Goal: Information Seeking & Learning: Check status

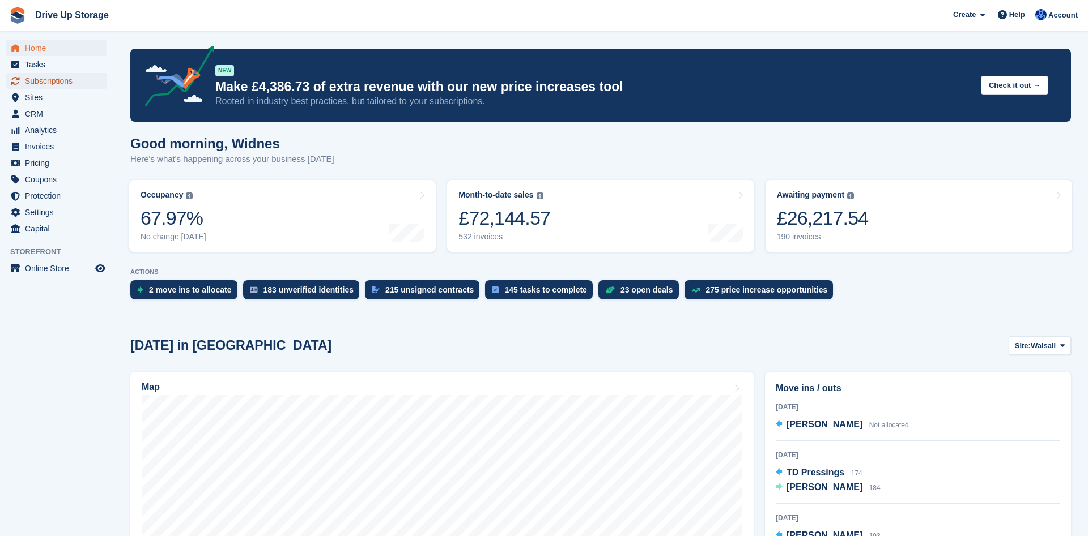
click at [52, 87] on span "Subscriptions" at bounding box center [59, 81] width 68 height 16
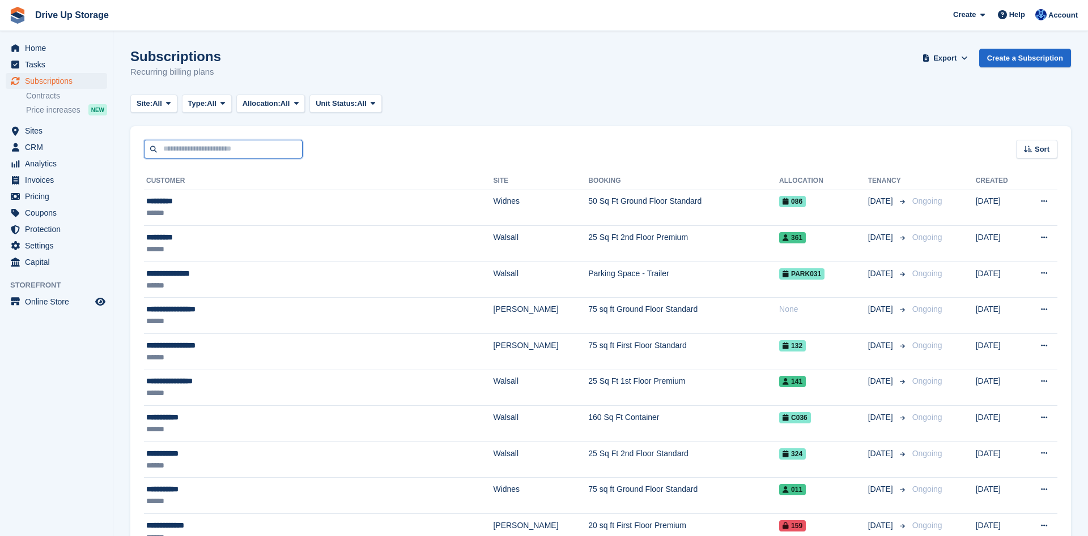
click at [221, 157] on input "text" at bounding box center [223, 149] width 159 height 19
type input "****"
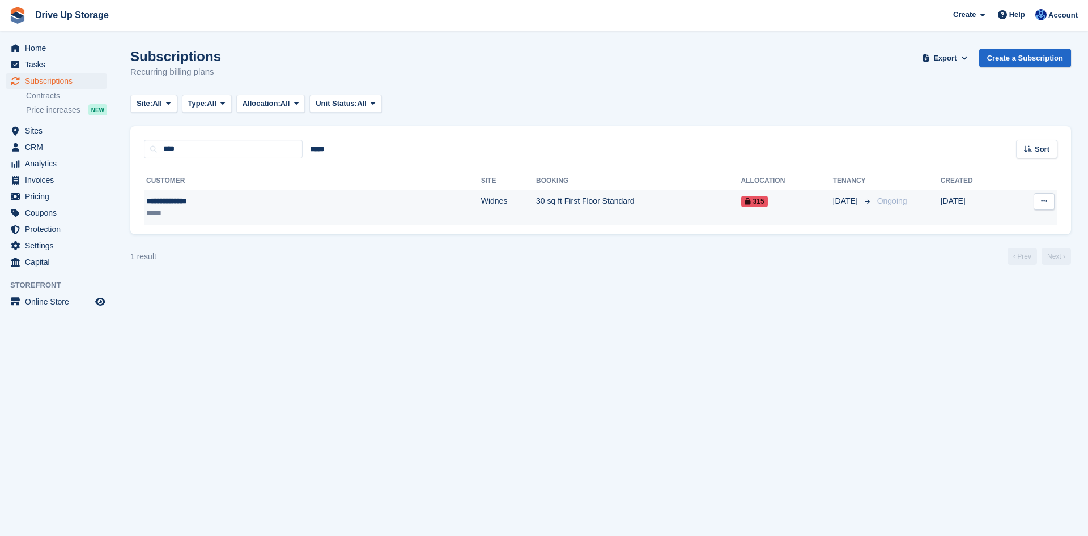
click at [230, 204] on div "**********" at bounding box center [225, 201] width 159 height 12
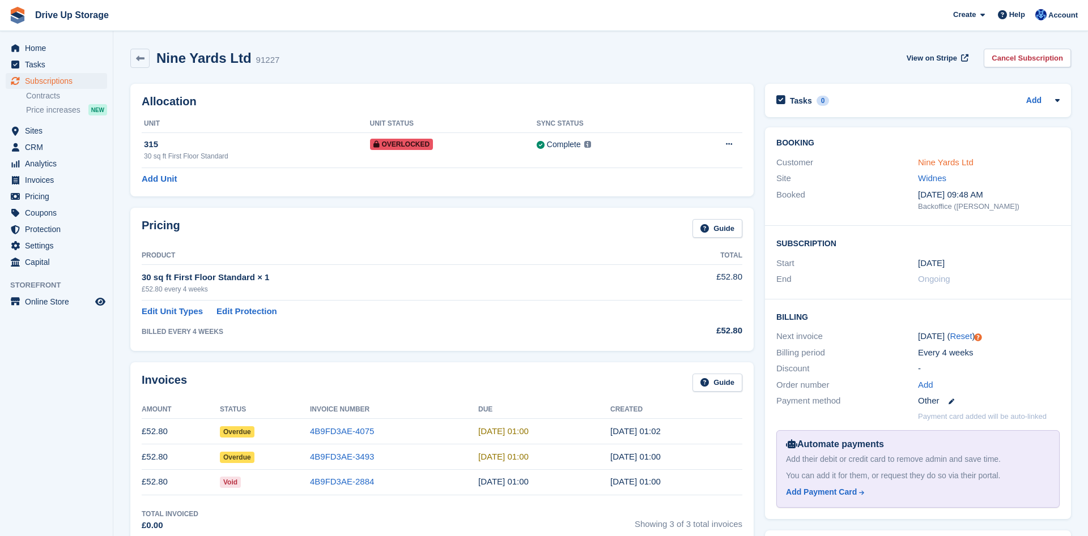
click at [935, 163] on link "Nine Yards Ltd" at bounding box center [946, 162] width 56 height 10
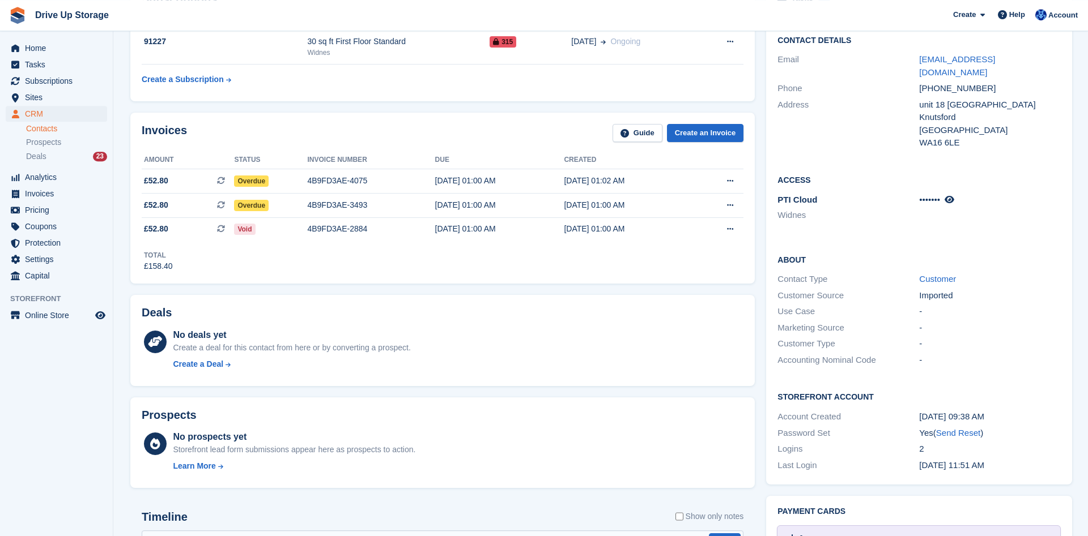
scroll to position [116, 0]
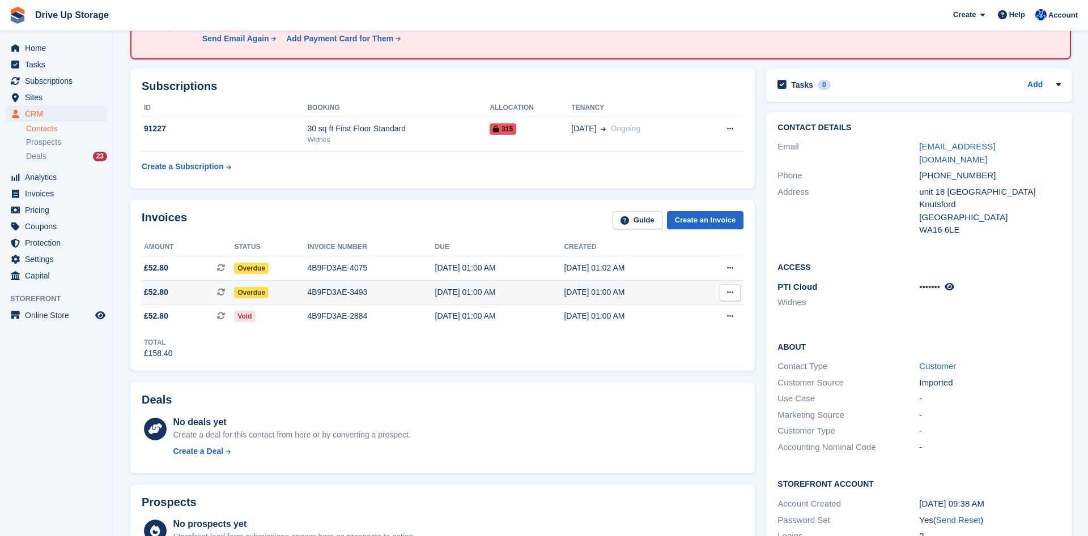
click at [326, 295] on div "4B9FD3AE-3493" at bounding box center [370, 293] width 127 height 12
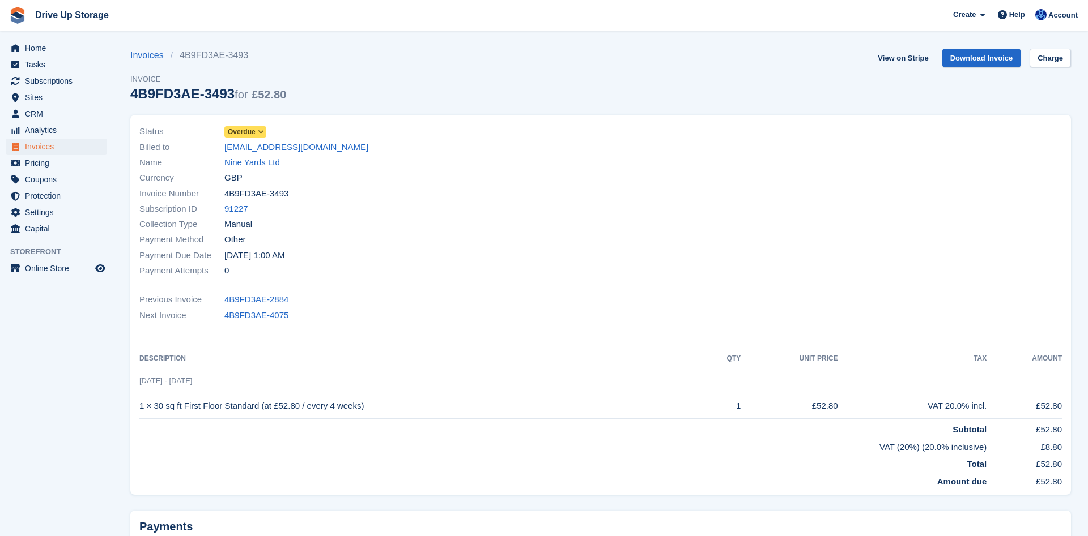
click at [261, 133] on icon at bounding box center [261, 132] width 6 height 7
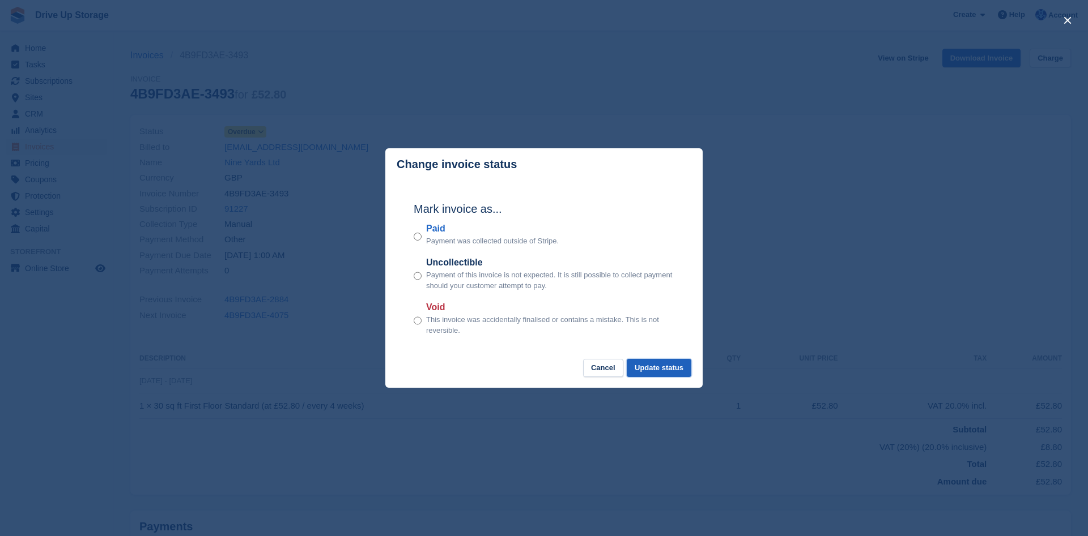
click at [647, 365] on button "Update status" at bounding box center [659, 368] width 65 height 19
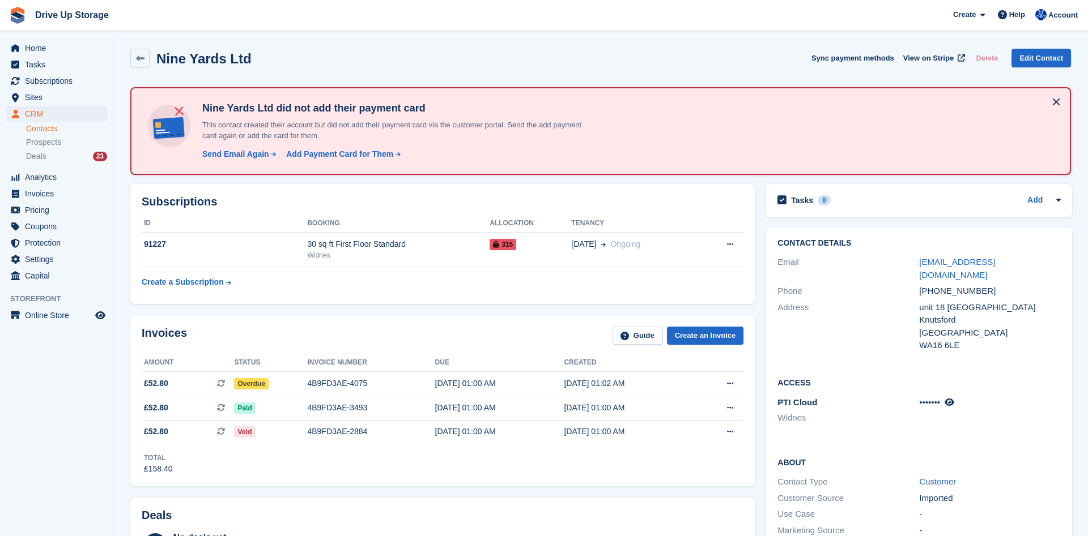
scroll to position [116, 0]
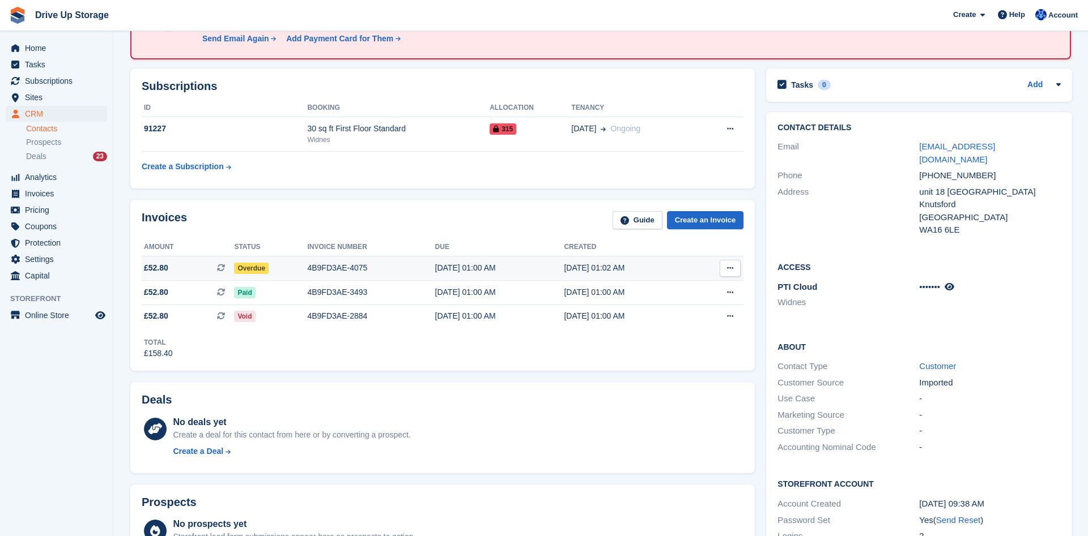
click at [254, 267] on span "Overdue" at bounding box center [251, 268] width 35 height 11
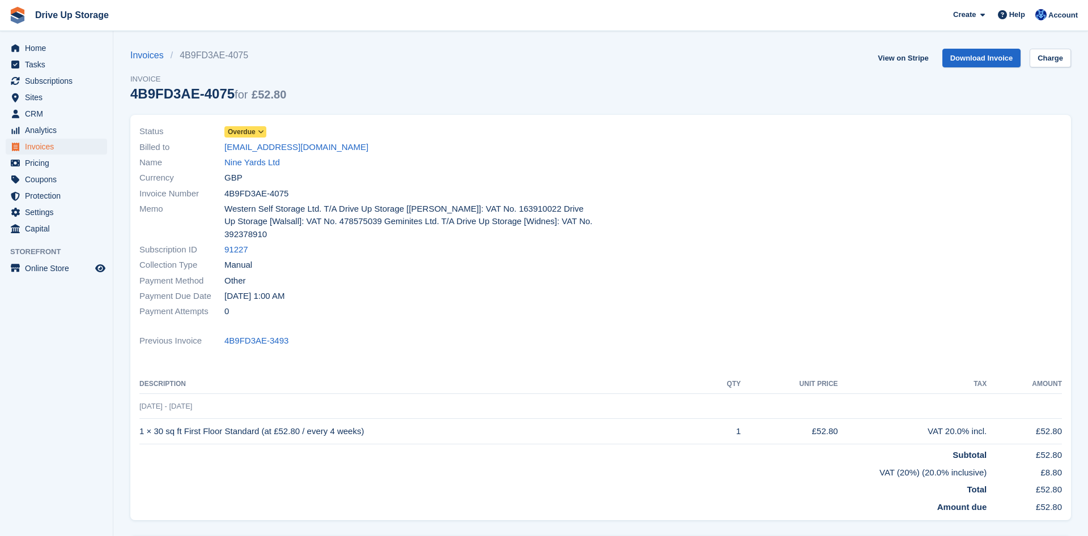
click at [261, 134] on icon at bounding box center [261, 132] width 6 height 7
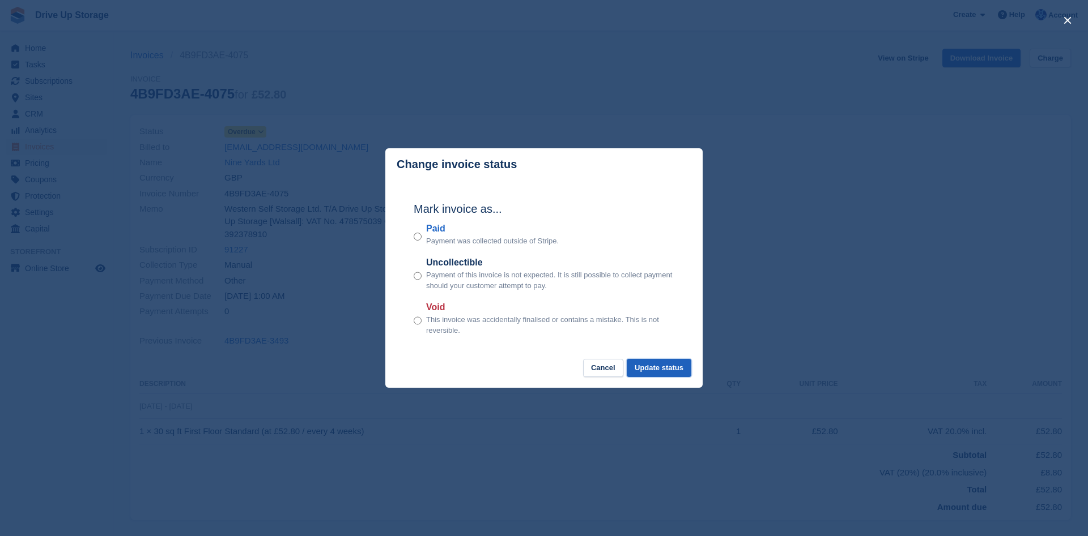
click at [672, 367] on button "Update status" at bounding box center [659, 368] width 65 height 19
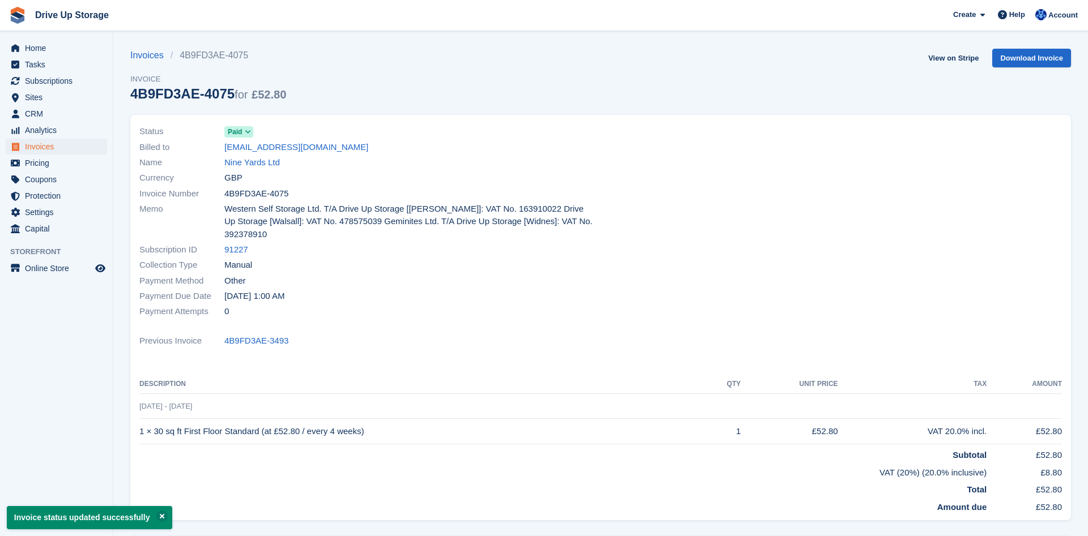
click at [577, 268] on div "Status Paid Billed to [EMAIL_ADDRESS][DOMAIN_NAME] Name Nine Yards Ltd Currency…" at bounding box center [367, 221] width 468 height 209
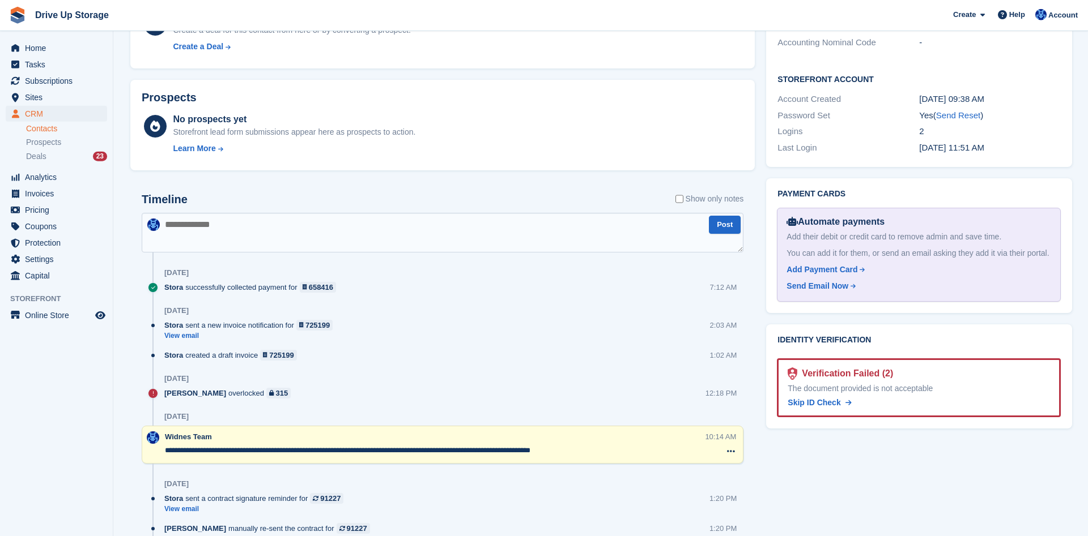
scroll to position [578, 0]
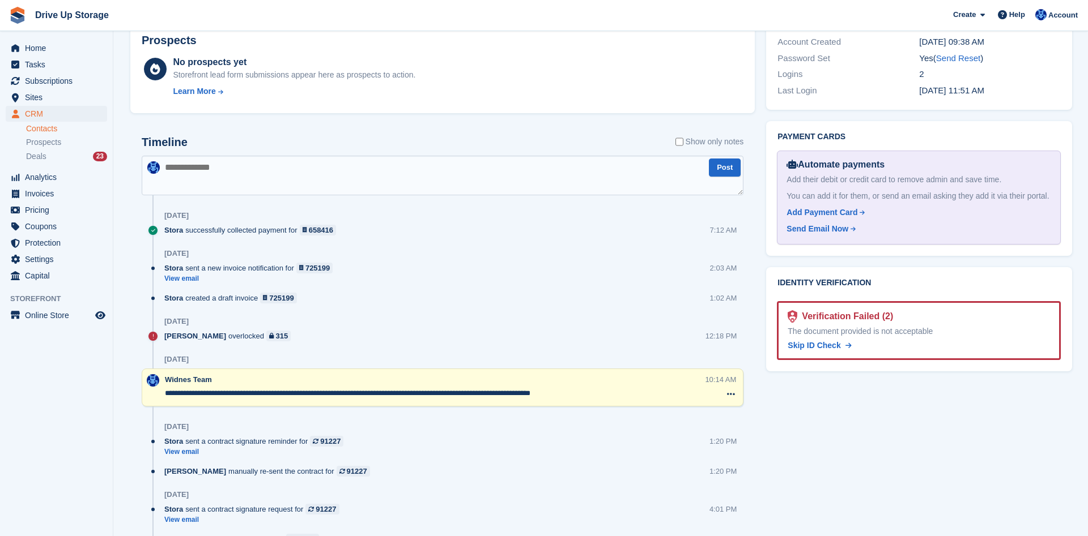
click at [183, 165] on textarea at bounding box center [443, 176] width 602 height 40
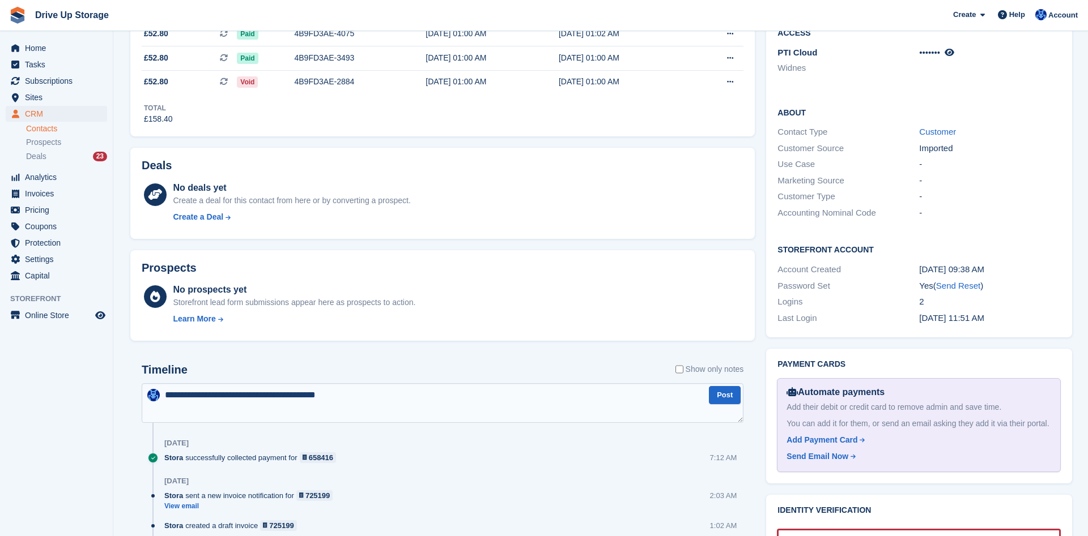
scroll to position [404, 0]
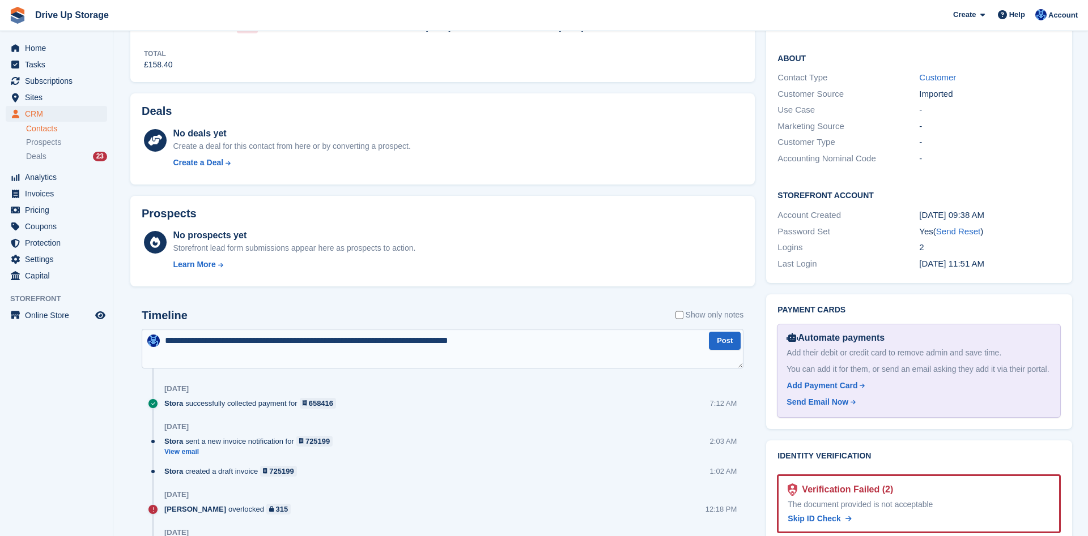
type textarea "**********"
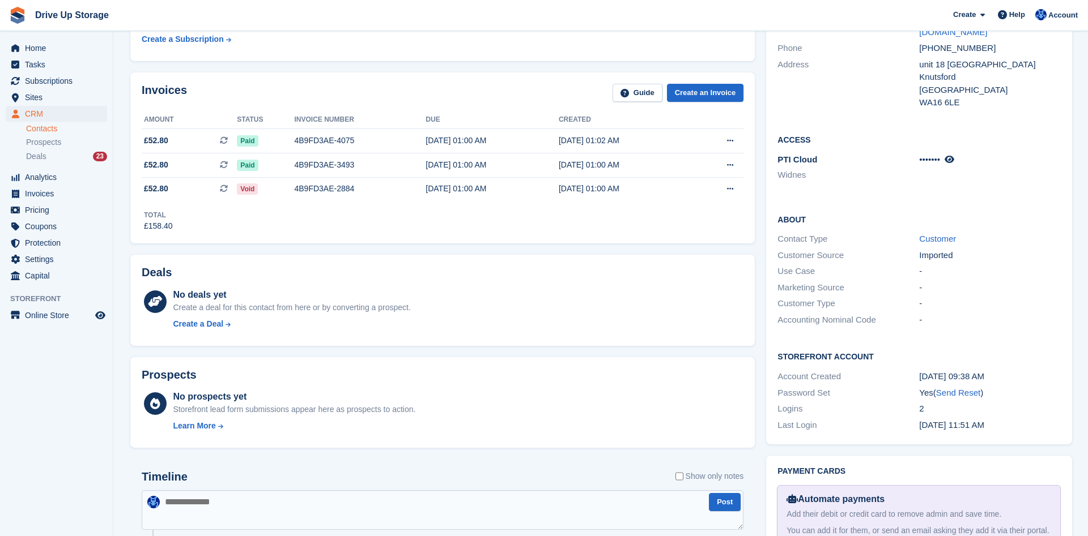
scroll to position [0, 0]
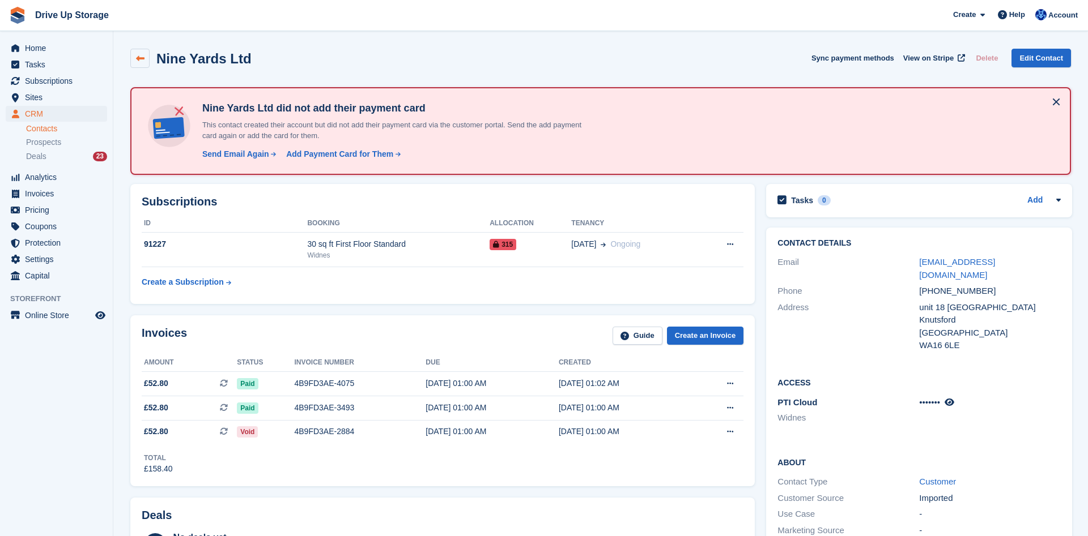
click at [140, 62] on icon at bounding box center [140, 58] width 8 height 8
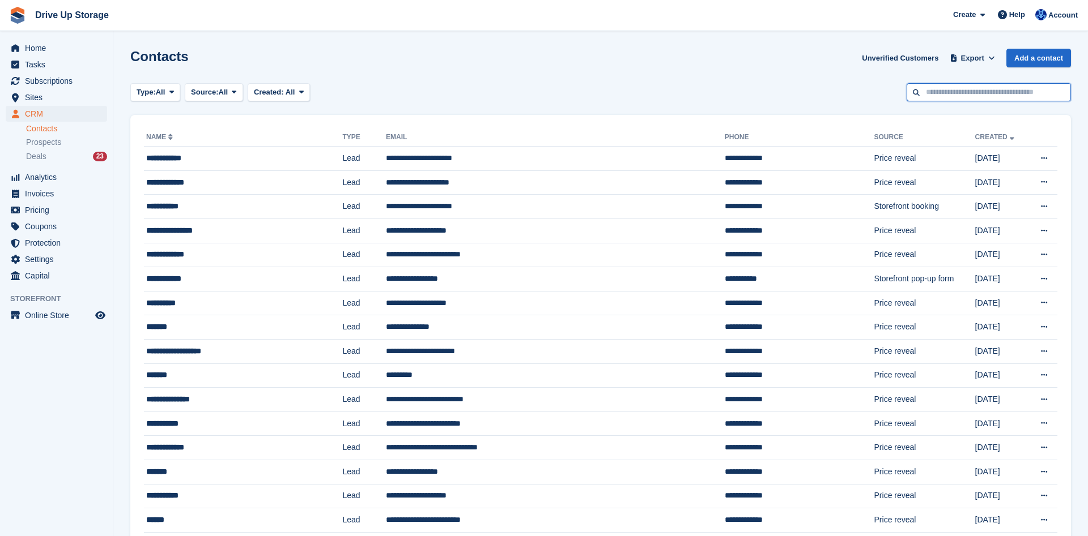
click at [974, 96] on input "text" at bounding box center [988, 92] width 164 height 19
type input "********"
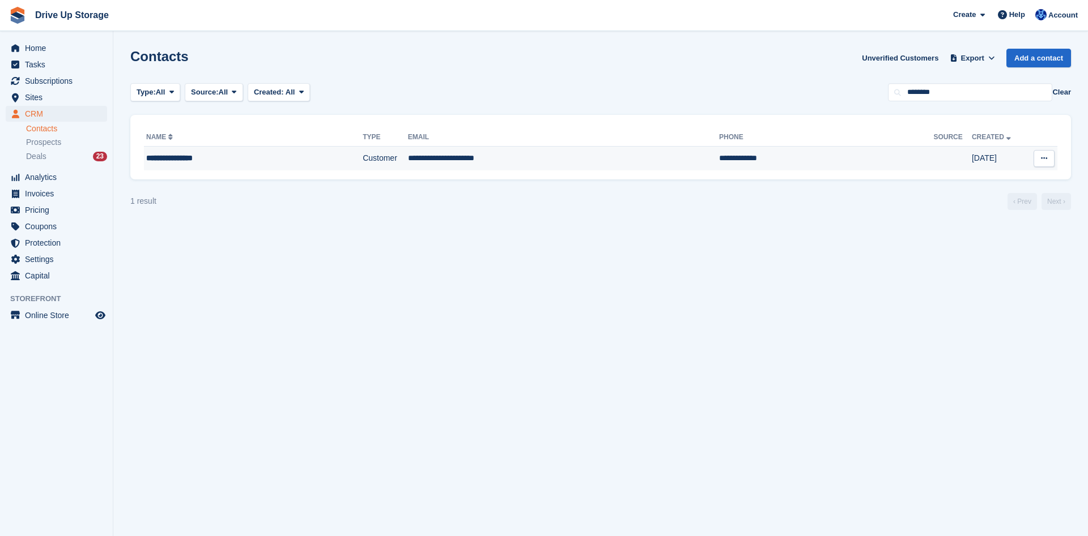
click at [455, 156] on td "**********" at bounding box center [563, 159] width 311 height 24
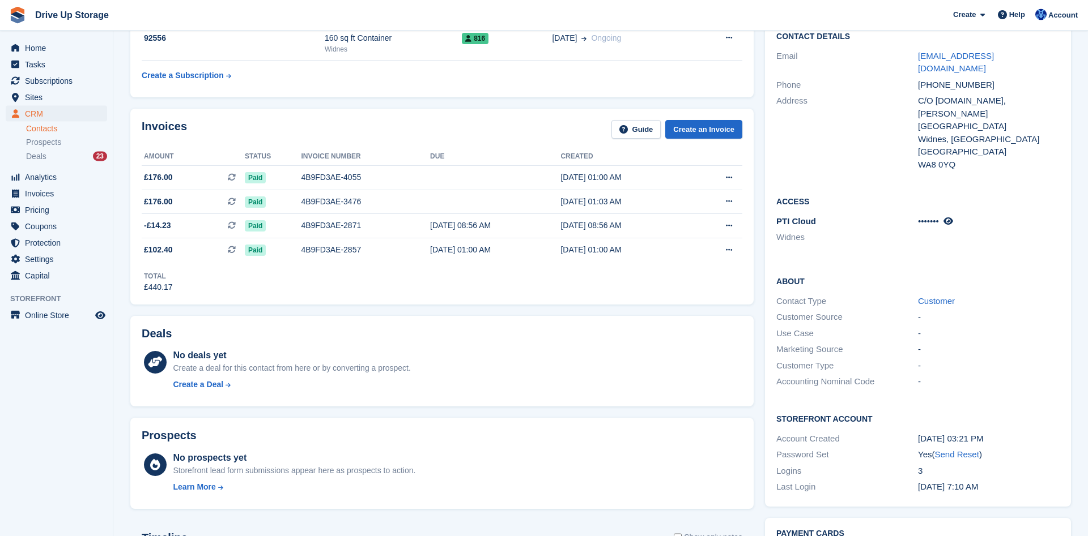
scroll to position [173, 0]
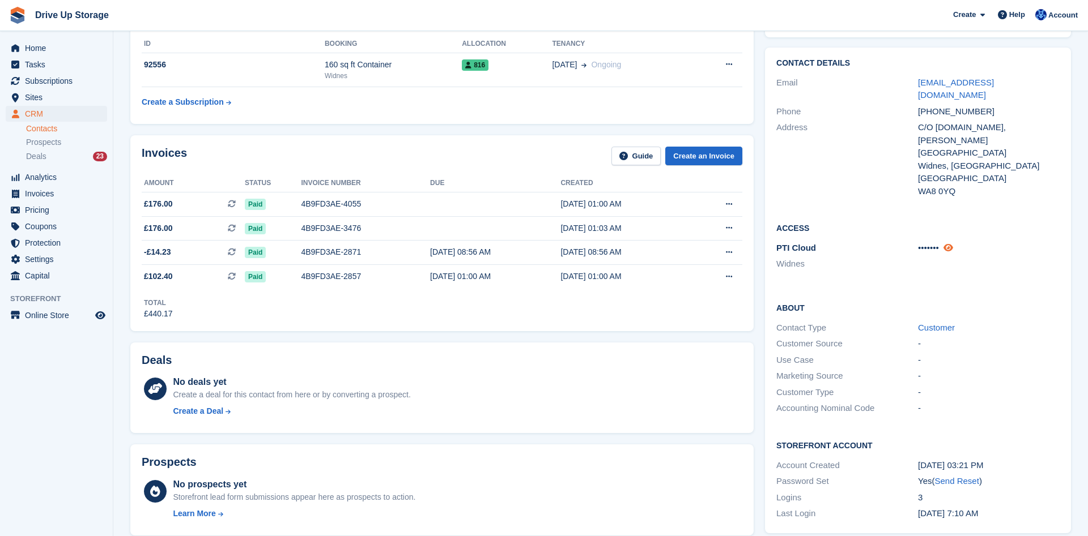
click at [950, 244] on icon at bounding box center [948, 248] width 10 height 8
click at [85, 411] on aside "Home Tasks Subscriptions Subscriptions Subscriptions Contracts Price increases …" at bounding box center [56, 271] width 113 height 480
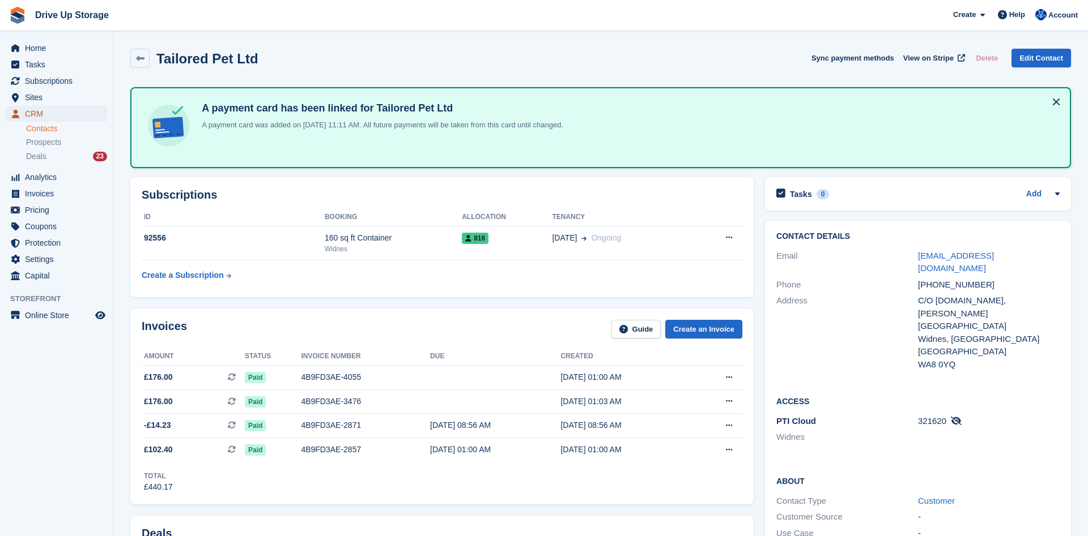
click at [46, 116] on span "CRM" at bounding box center [59, 114] width 68 height 16
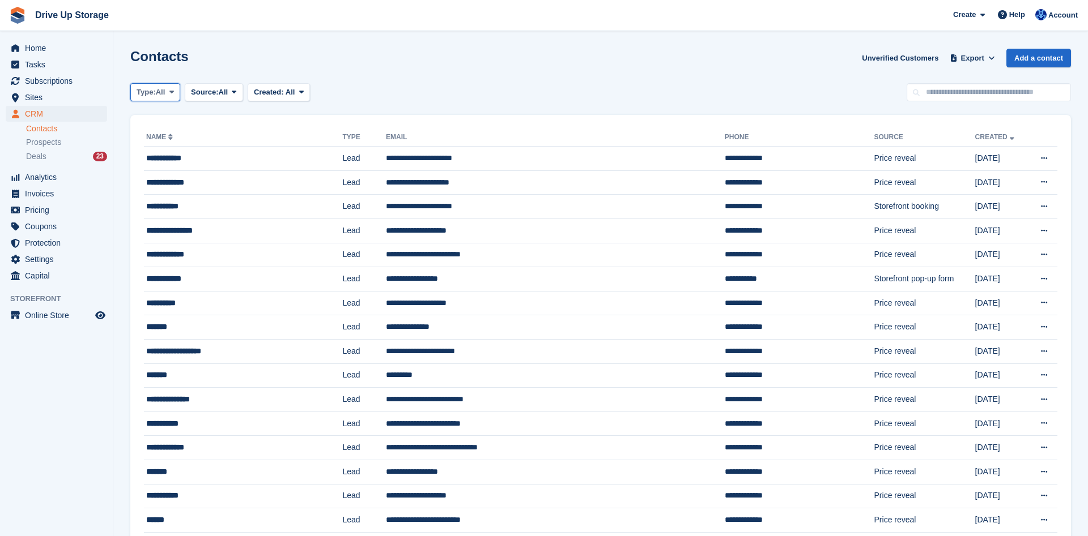
click at [174, 92] on icon at bounding box center [171, 91] width 5 height 7
click at [160, 156] on link "Customer" at bounding box center [184, 160] width 99 height 20
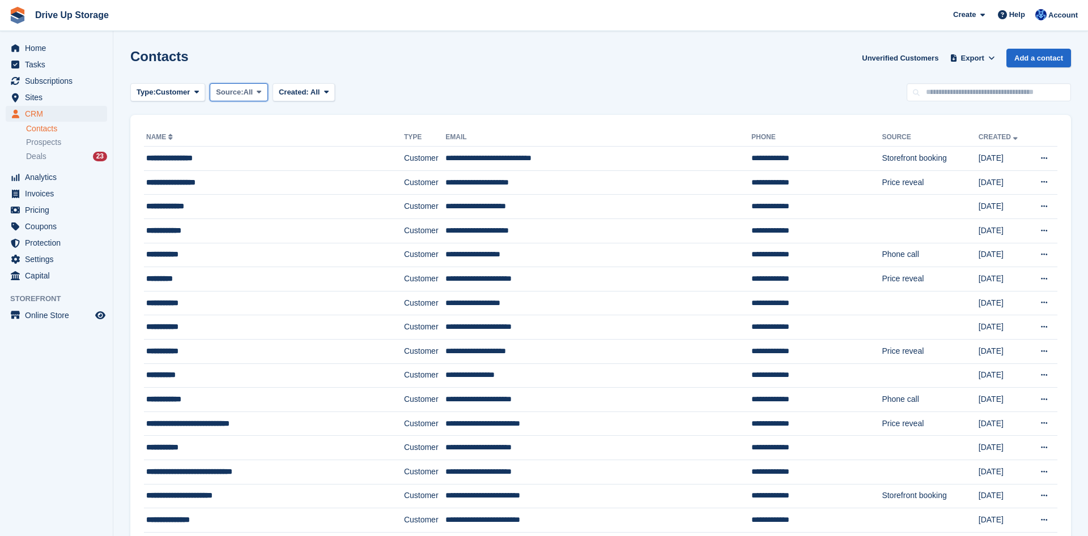
click at [262, 93] on span at bounding box center [258, 92] width 9 height 9
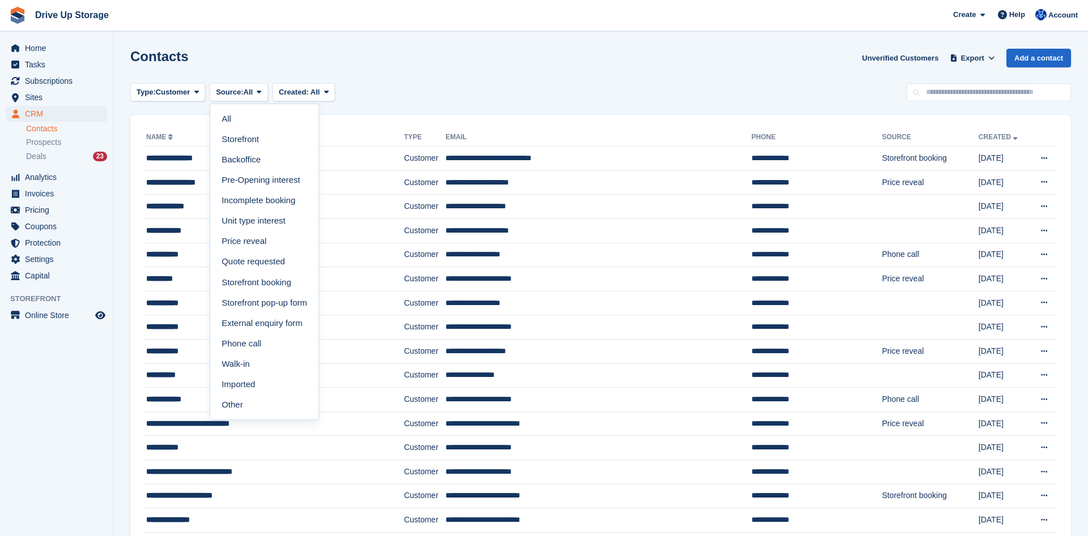
click at [389, 78] on div "Contacts Unverified Customers Export Export Contacts Export a CSV of all Contac…" at bounding box center [600, 65] width 940 height 32
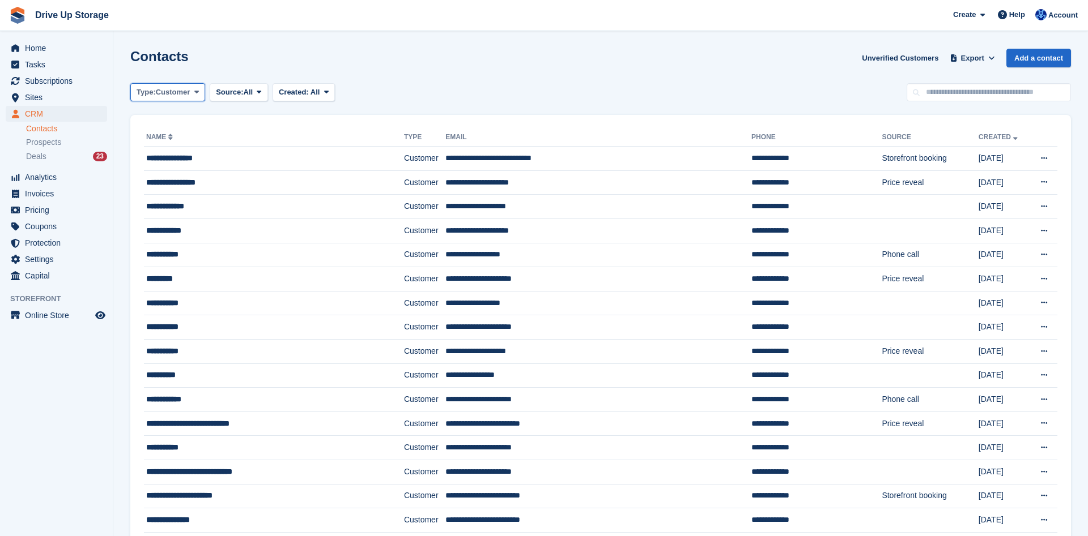
click at [198, 91] on icon at bounding box center [196, 91] width 5 height 7
click at [186, 114] on link "All" at bounding box center [184, 119] width 99 height 20
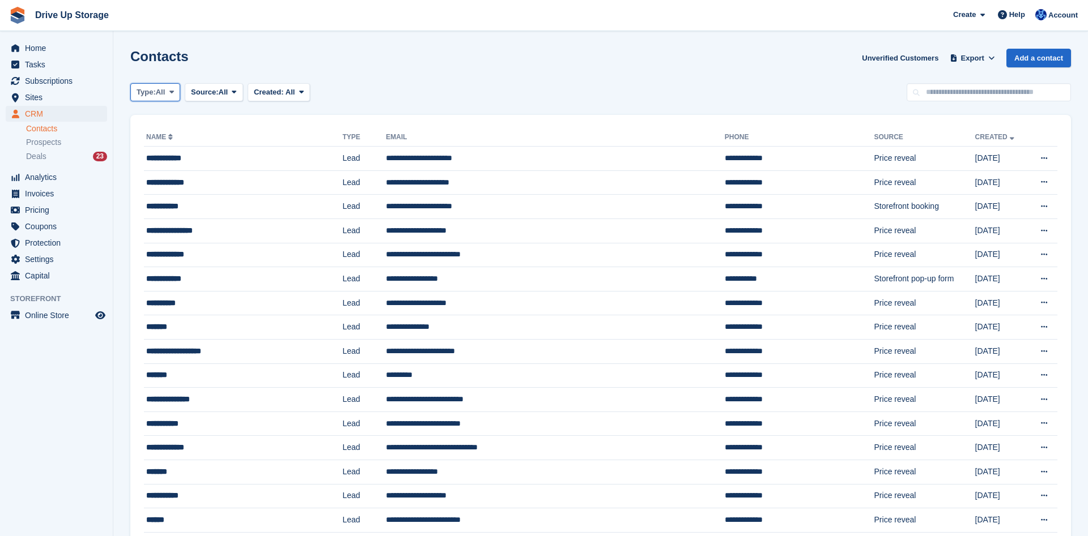
click at [174, 93] on icon at bounding box center [171, 91] width 5 height 7
click at [168, 161] on link "Customer" at bounding box center [184, 160] width 99 height 20
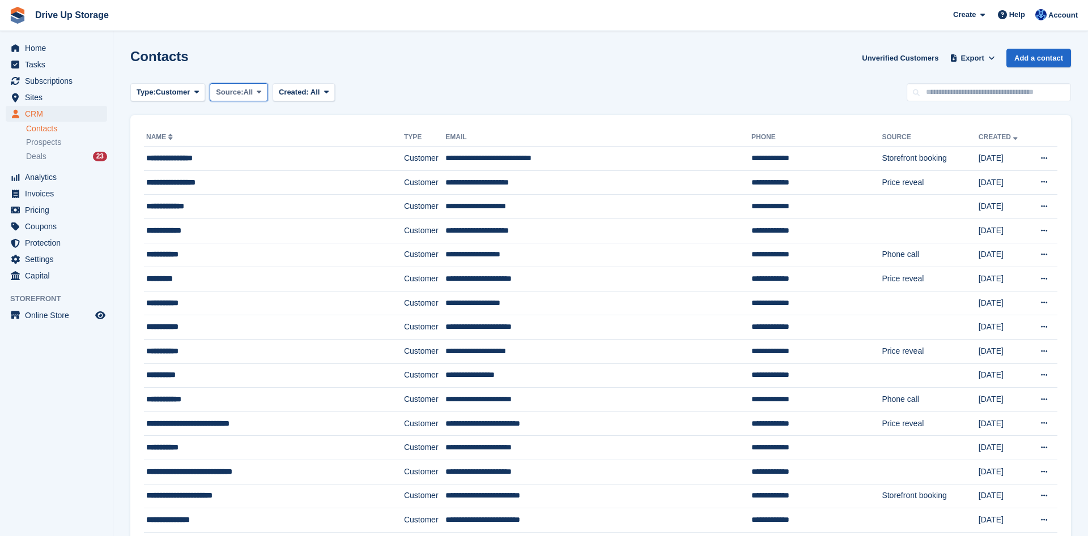
click at [259, 93] on icon at bounding box center [259, 91] width 5 height 7
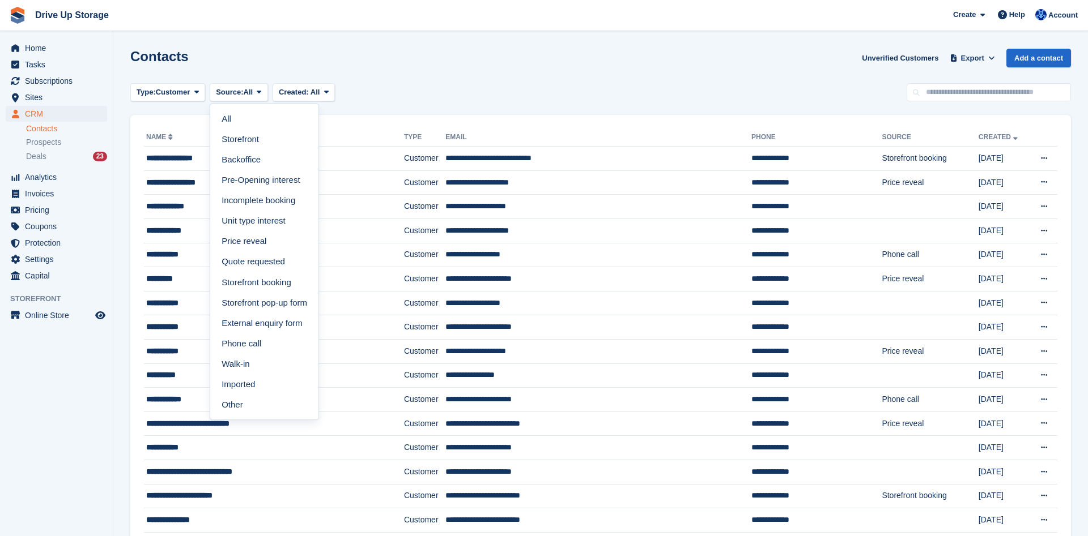
click at [390, 87] on div "Type: Customer All Lead Customer Source: All All Storefront Backoffice Pre-Open…" at bounding box center [600, 92] width 940 height 19
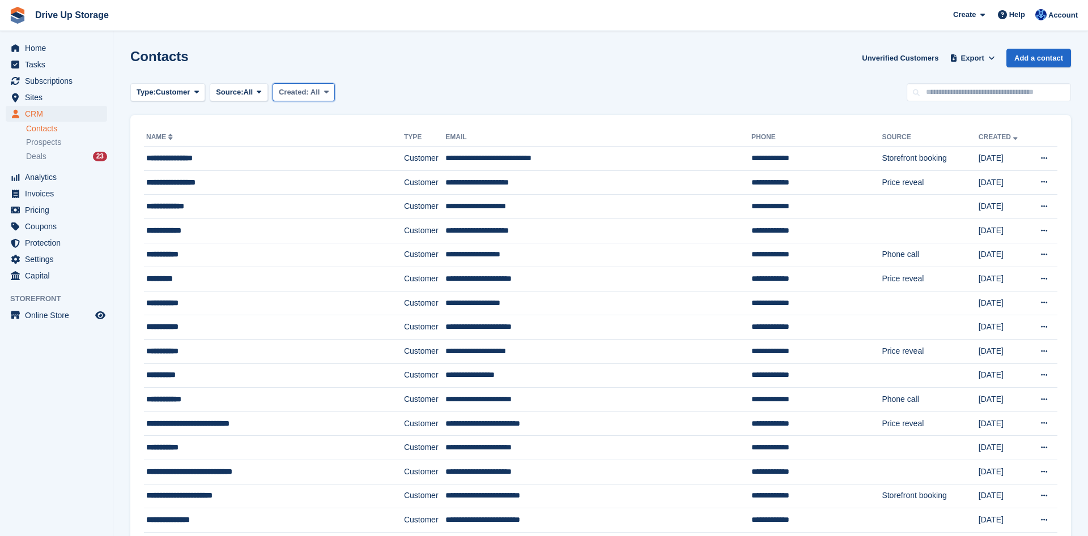
click at [324, 92] on icon at bounding box center [326, 91] width 5 height 7
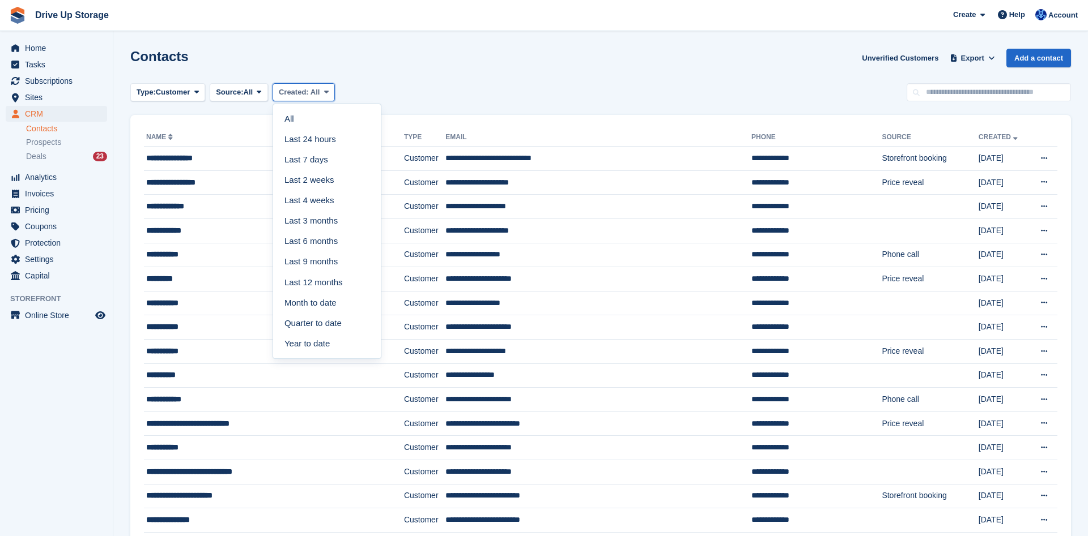
click at [324, 92] on icon at bounding box center [326, 91] width 5 height 7
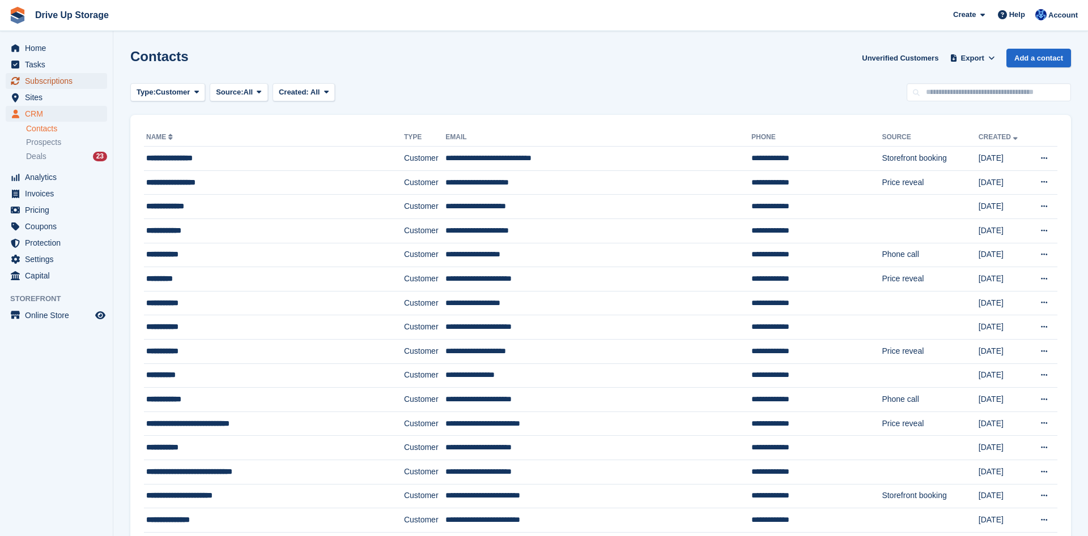
click at [26, 82] on span "Subscriptions" at bounding box center [59, 81] width 68 height 16
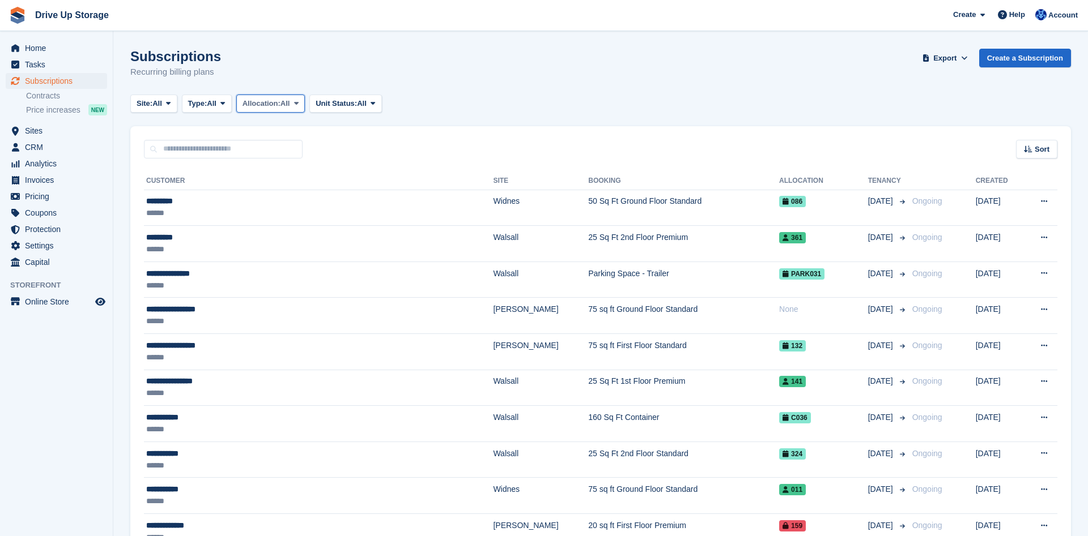
click at [299, 105] on icon at bounding box center [296, 103] width 5 height 7
click at [168, 105] on icon at bounding box center [168, 103] width 5 height 7
click at [157, 174] on link "Widnes" at bounding box center [184, 171] width 99 height 20
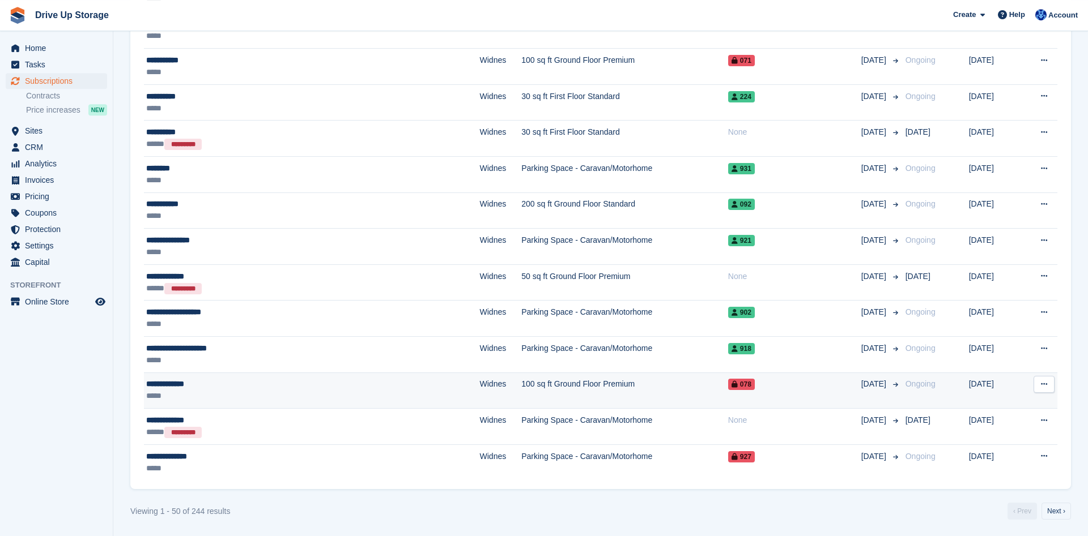
scroll to position [1523, 0]
click at [183, 385] on div "**********" at bounding box center [251, 384] width 211 height 12
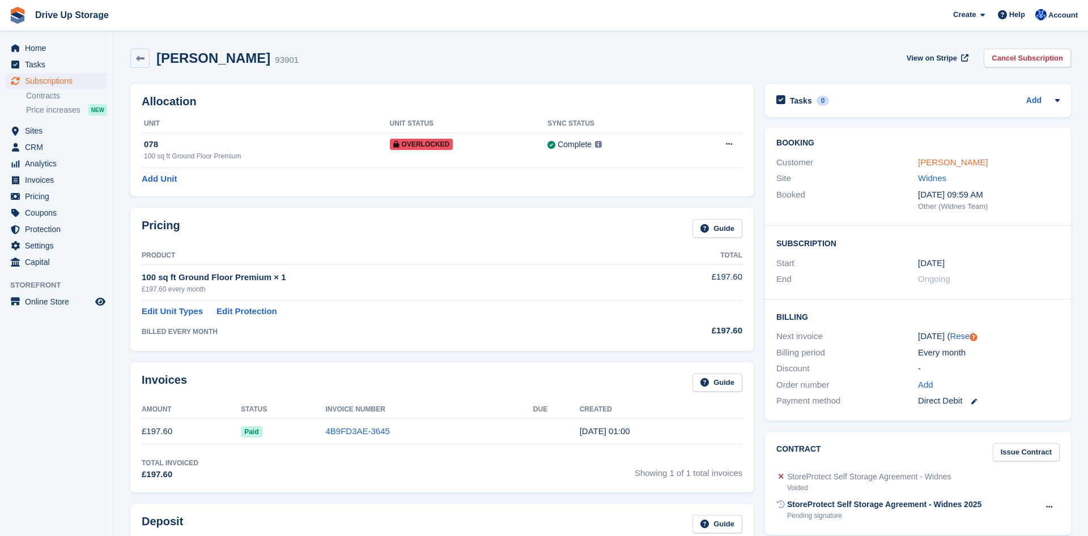
click at [953, 161] on link "[PERSON_NAME]" at bounding box center [953, 162] width 70 height 10
